Goal: Task Accomplishment & Management: Use online tool/utility

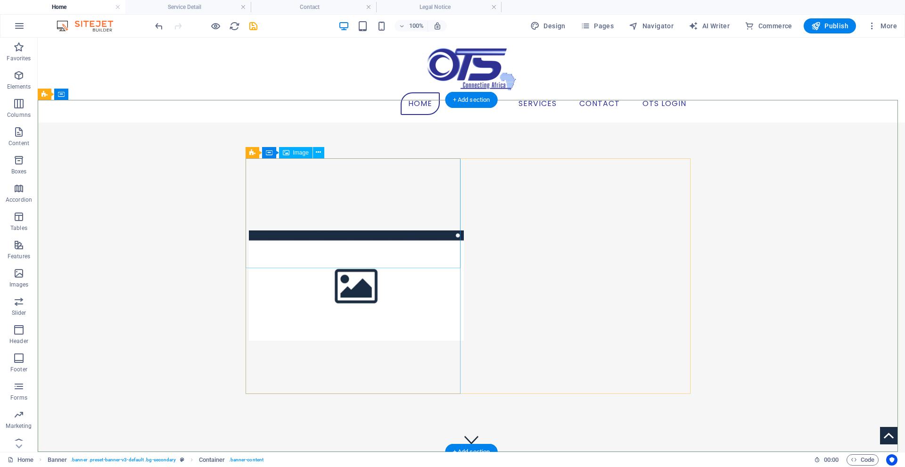
click at [418, 230] on figure at bounding box center [356, 285] width 215 height 110
click at [318, 151] on icon at bounding box center [318, 152] width 5 height 10
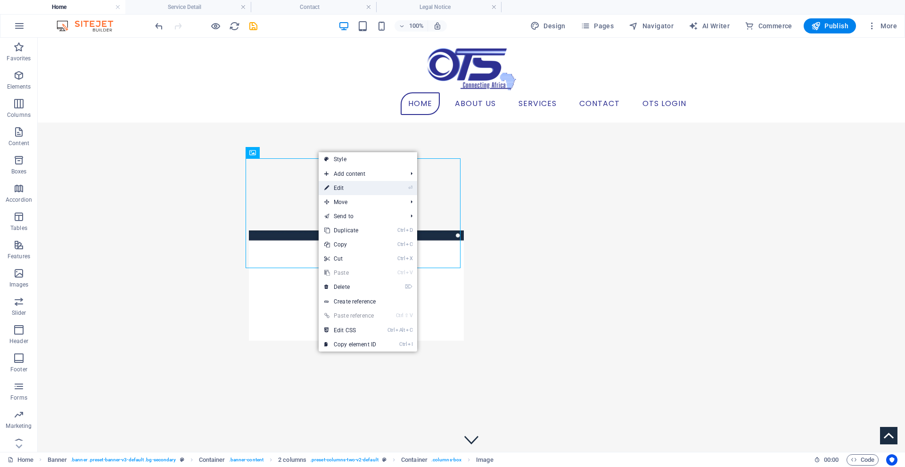
click at [357, 186] on link "⏎ Edit" at bounding box center [350, 188] width 63 height 14
select select "%"
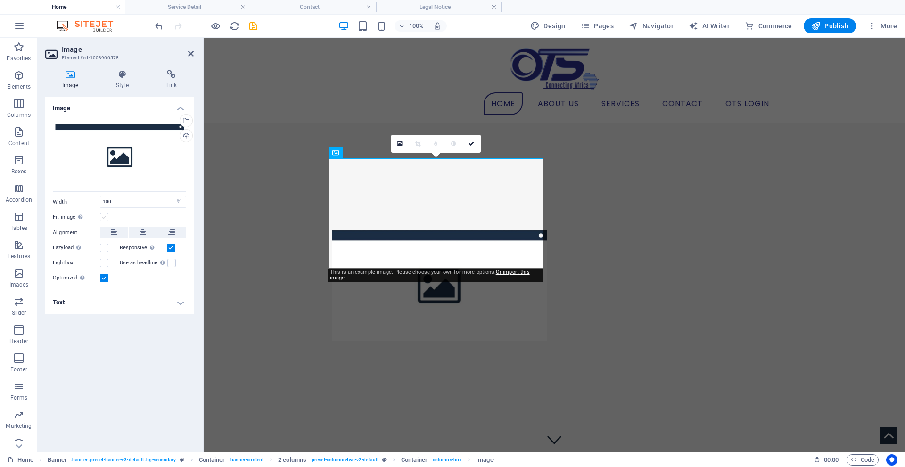
click at [100, 213] on label at bounding box center [104, 217] width 8 height 8
click at [0, 0] on input "Fit image Automatically fit image to a fixed width and height" at bounding box center [0, 0] width 0 height 0
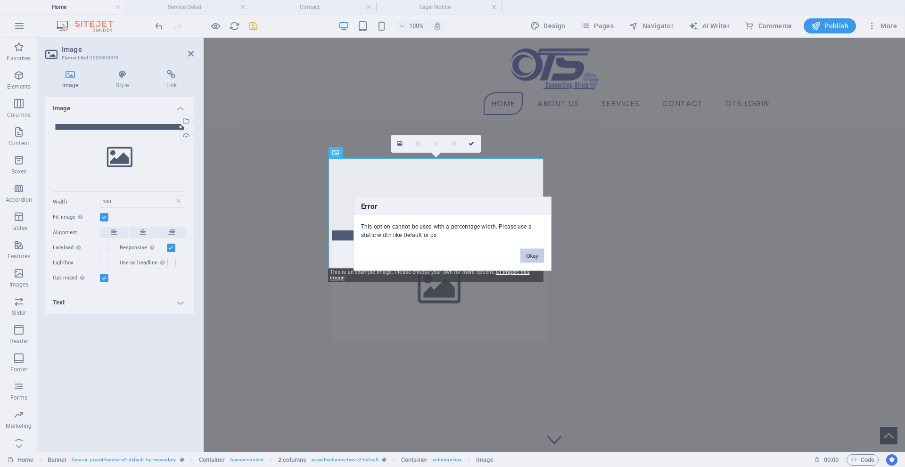
click at [530, 257] on button "Okay" at bounding box center [532, 255] width 24 height 14
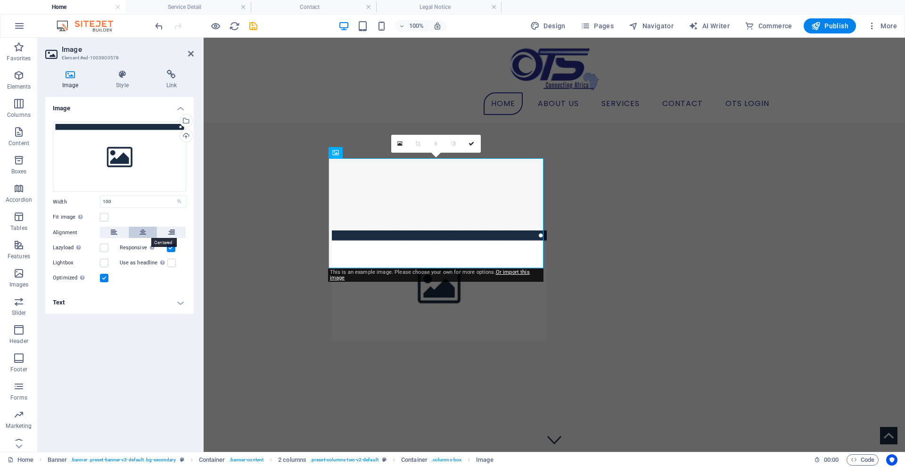
click at [144, 233] on icon at bounding box center [142, 232] width 7 height 11
click at [171, 265] on label at bounding box center [171, 263] width 8 height 8
click at [0, 0] on input "Use as headline The image will be wrapped in an H1 headline tag. Useful for giv…" at bounding box center [0, 0] width 0 height 0
click at [171, 265] on label at bounding box center [171, 263] width 8 height 8
click at [0, 0] on input "Use as headline The image will be wrapped in an H1 headline tag. Useful for giv…" at bounding box center [0, 0] width 0 height 0
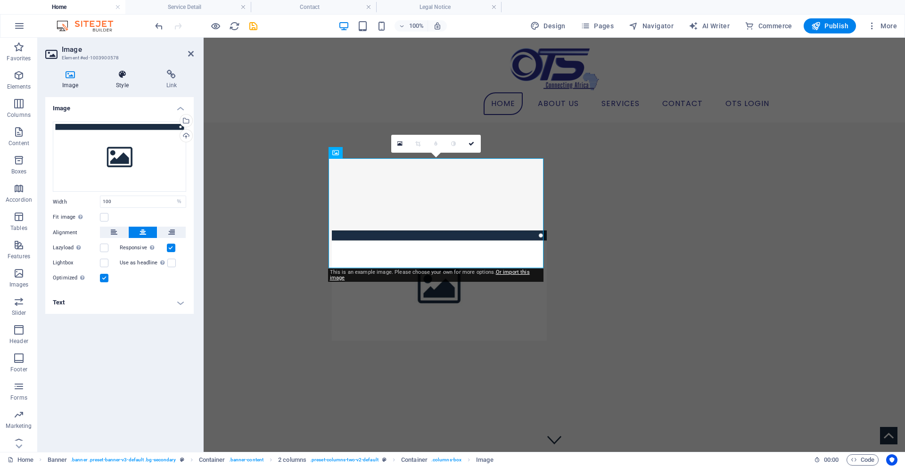
click at [123, 73] on icon at bounding box center [122, 74] width 46 height 9
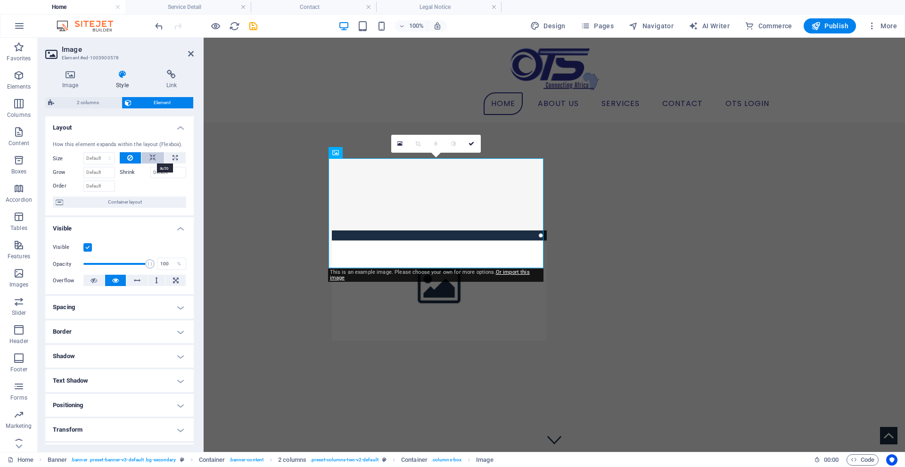
click at [149, 158] on icon at bounding box center [152, 157] width 7 height 11
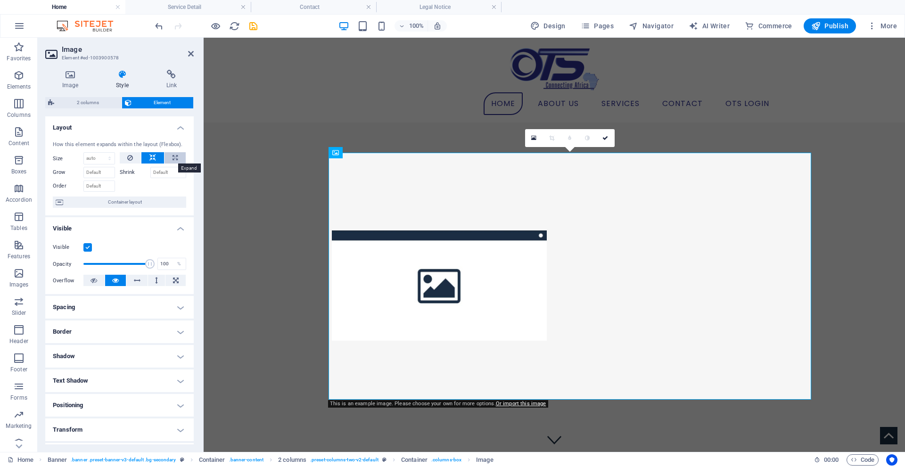
click at [175, 155] on icon at bounding box center [174, 157] width 5 height 11
type input "100"
select select "%"
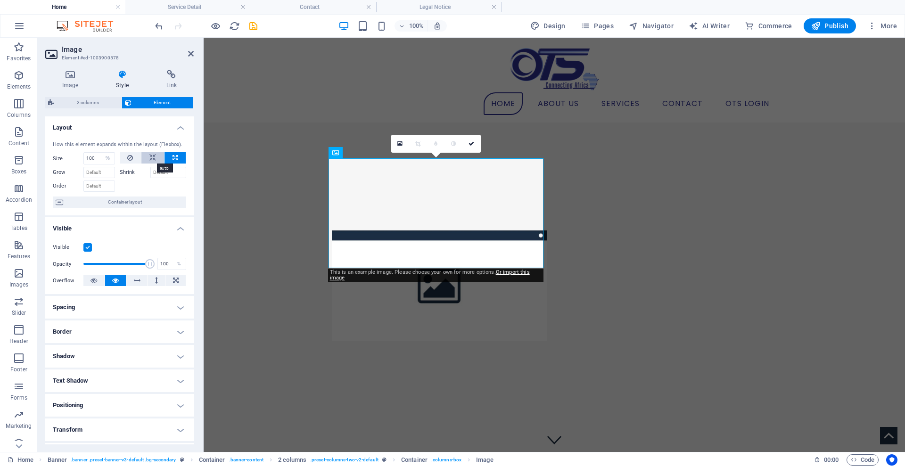
click at [153, 158] on icon at bounding box center [152, 157] width 7 height 11
select select "DISABLED_OPTION_VALUE"
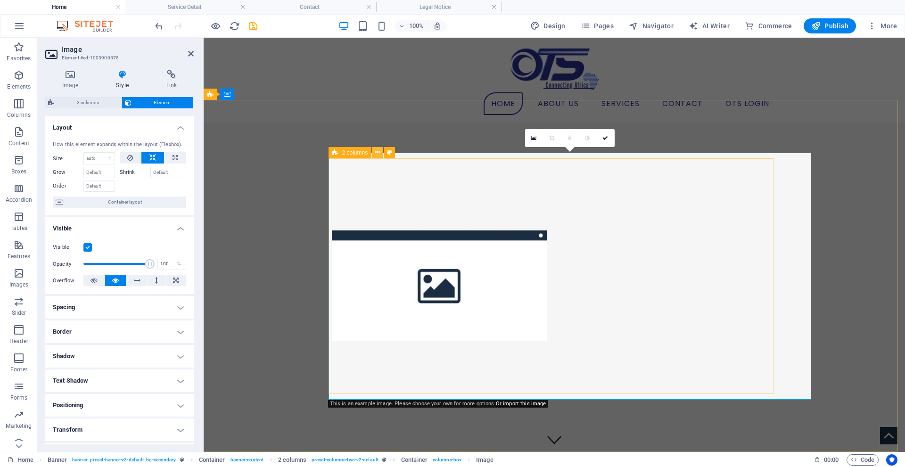
click at [378, 154] on icon at bounding box center [377, 152] width 5 height 10
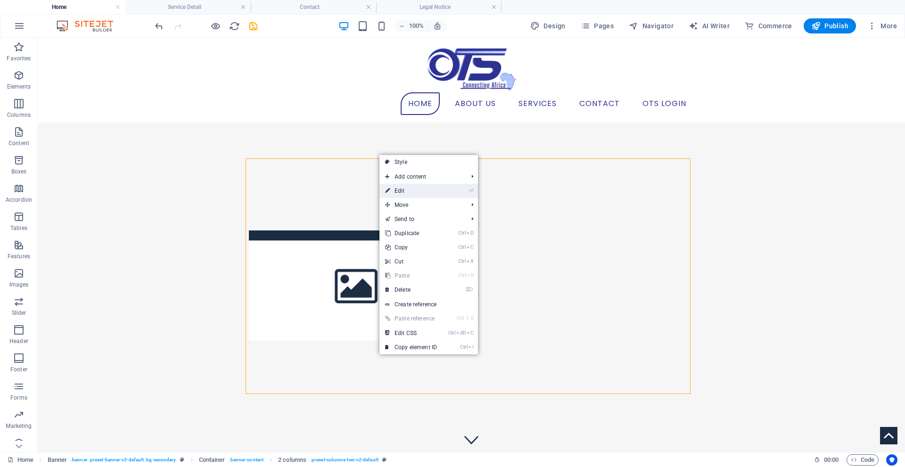
click at [436, 190] on link "⏎ Edit" at bounding box center [410, 191] width 63 height 14
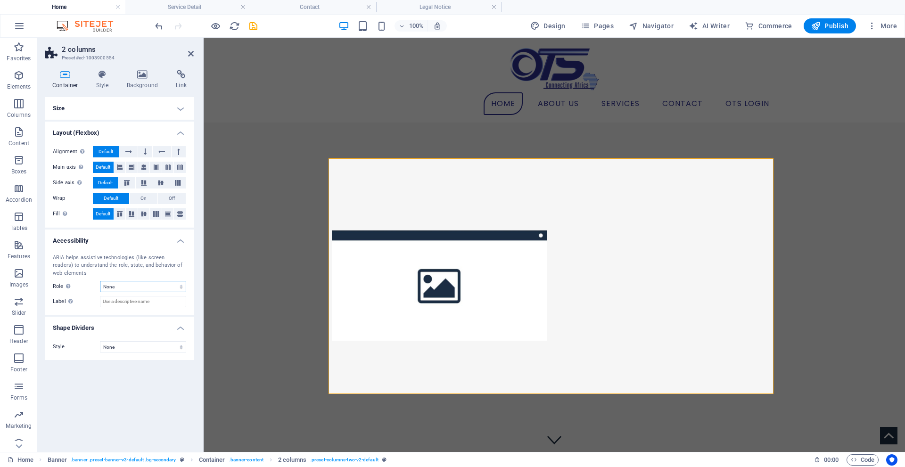
click at [150, 286] on select "None Alert Article Banner Comment Complementary Dialog Footer Header Marquee Pr…" at bounding box center [143, 286] width 86 height 11
select select "banner"
click at [100, 281] on select "None Alert Article Banner Comment Complementary Dialog Footer Header Marquee Pr…" at bounding box center [143, 286] width 86 height 11
click at [23, 99] on icon "button" at bounding box center [18, 103] width 11 height 11
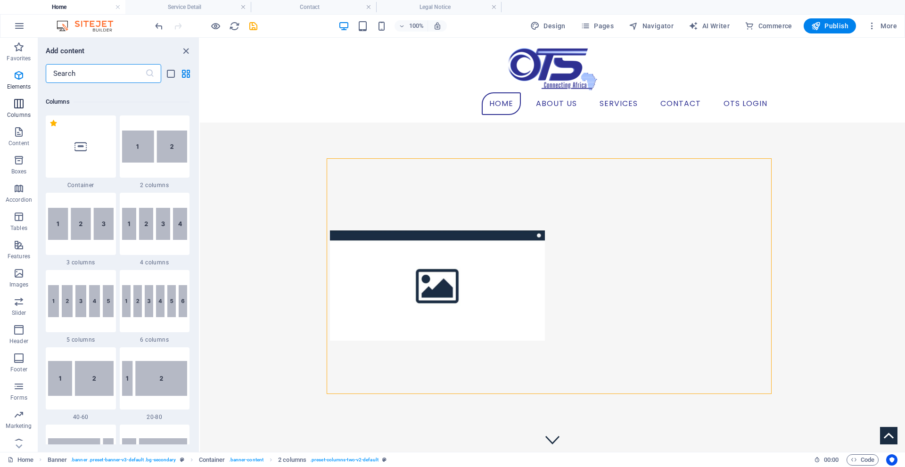
scroll to position [466, 0]
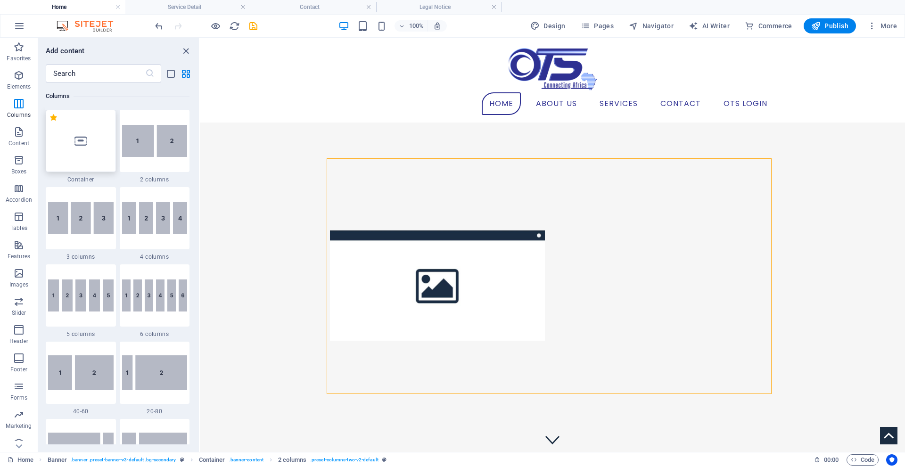
click at [97, 147] on div at bounding box center [81, 141] width 70 height 62
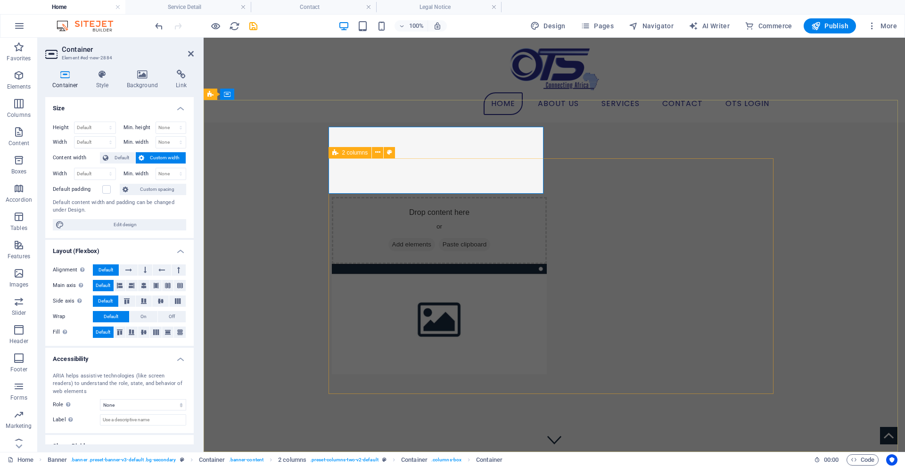
click at [622, 267] on div "Drop content here or Add elements Paste clipboard" at bounding box center [554, 286] width 445 height 236
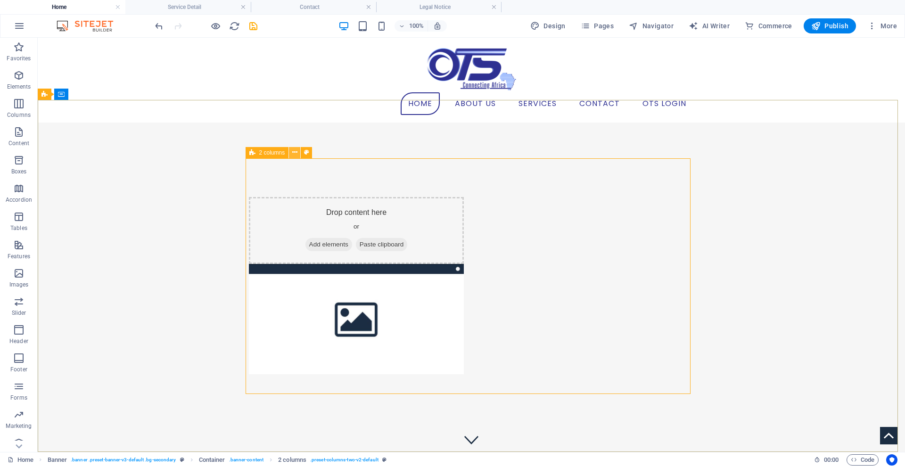
click at [294, 154] on icon at bounding box center [294, 152] width 5 height 10
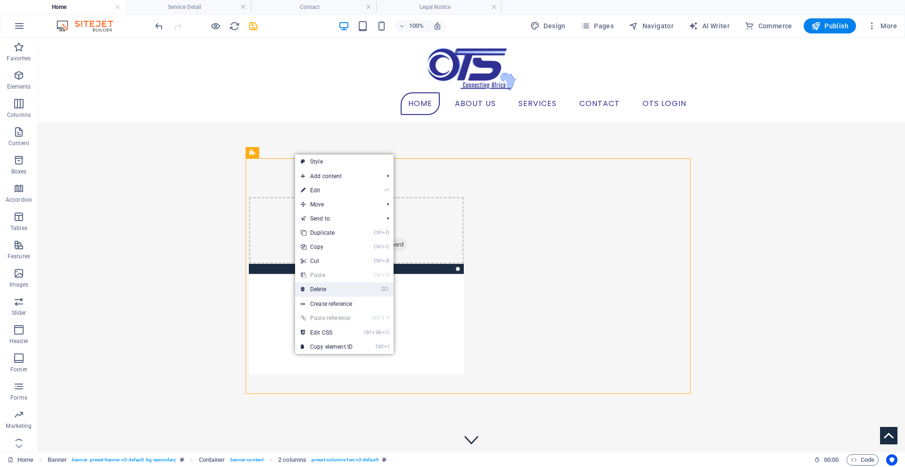
click at [343, 289] on link "⌦ Delete" at bounding box center [326, 289] width 63 height 14
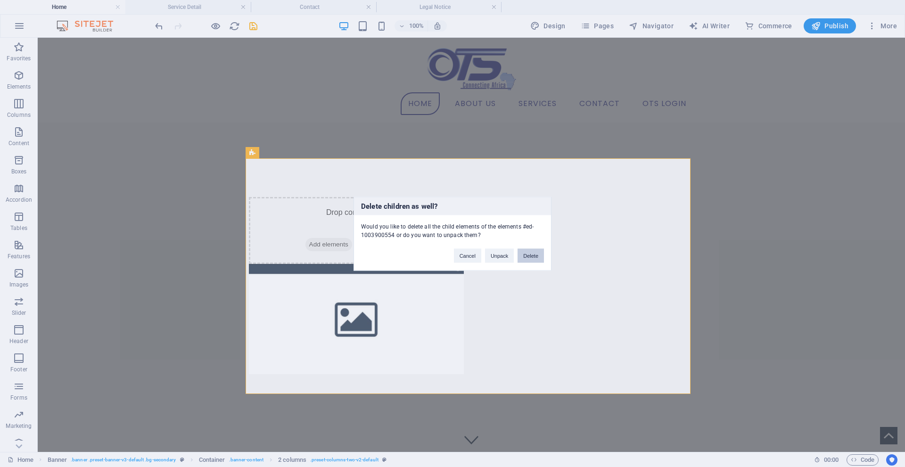
click at [522, 253] on button "Delete" at bounding box center [530, 255] width 26 height 14
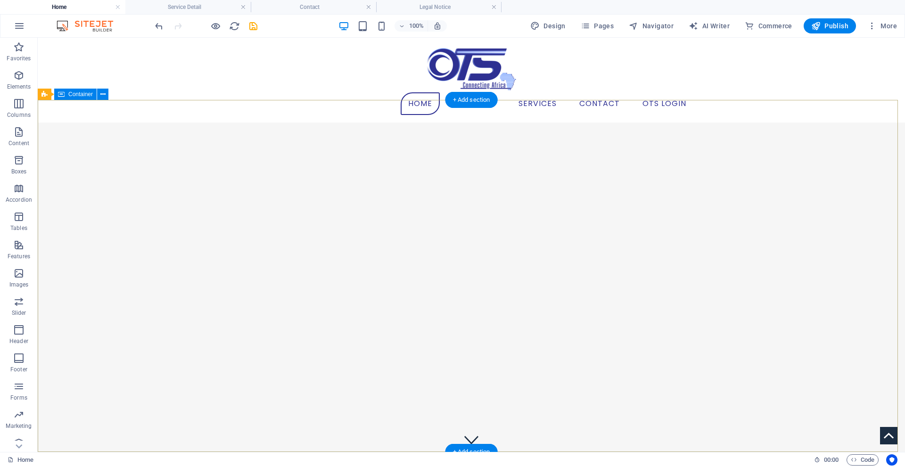
click at [435, 213] on div at bounding box center [471, 168] width 867 height 90
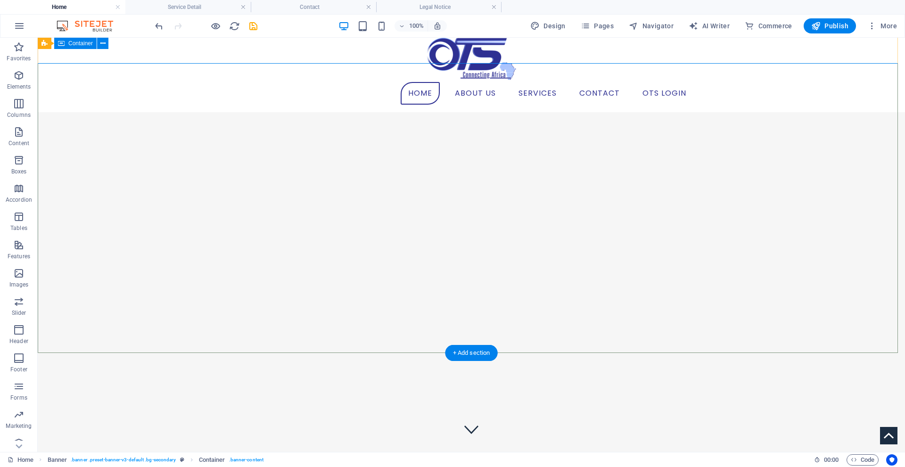
scroll to position [0, 0]
